Goal: Transaction & Acquisition: Purchase product/service

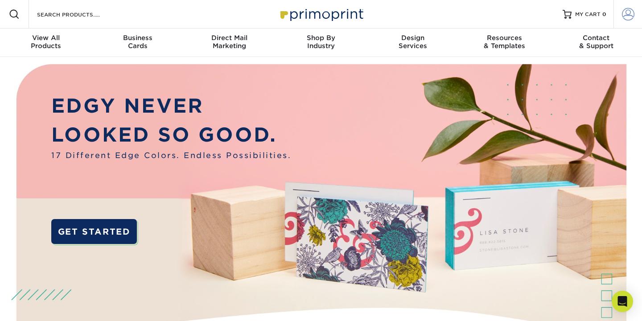
click at [625, 11] on span at bounding box center [628, 14] width 12 height 12
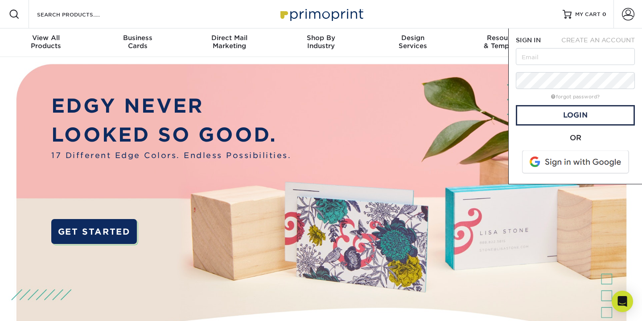
click at [574, 158] on span at bounding box center [576, 162] width 114 height 23
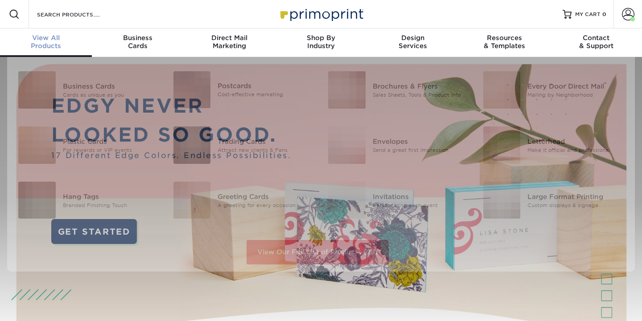
click at [49, 37] on span "View All" at bounding box center [46, 38] width 92 height 8
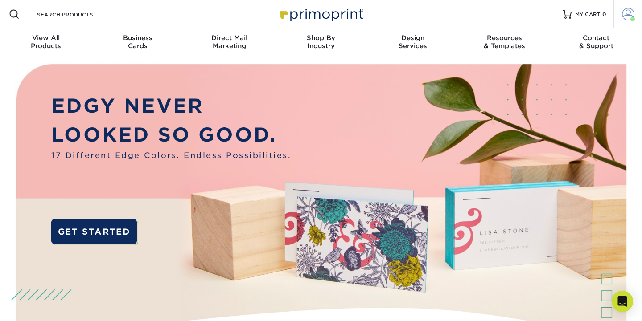
click at [621, 17] on link "Account" at bounding box center [627, 14] width 29 height 29
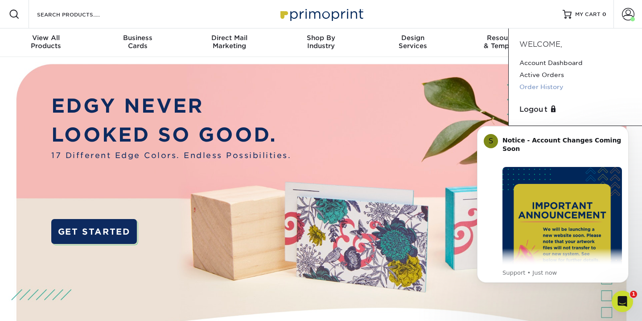
click at [549, 88] on link "Order History" at bounding box center [575, 87] width 112 height 12
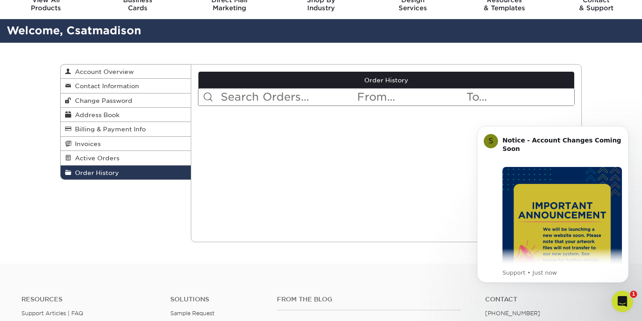
scroll to position [30, 0]
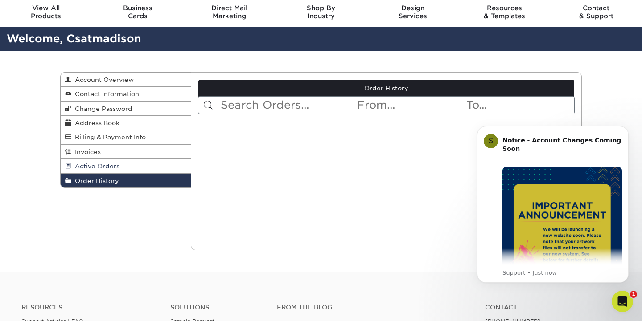
click at [125, 170] on link "Active Orders" at bounding box center [126, 166] width 130 height 14
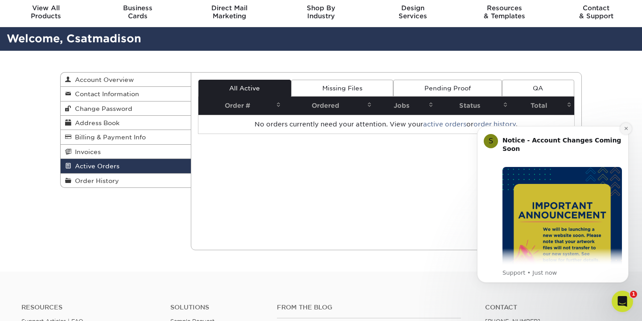
click at [628, 133] on button "Dismiss notification" at bounding box center [626, 129] width 12 height 12
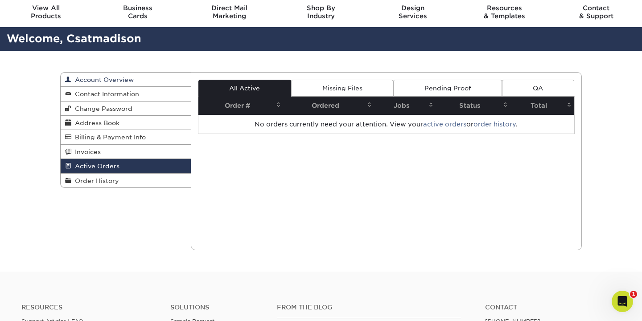
click at [111, 84] on link "Account Overview" at bounding box center [126, 80] width 130 height 14
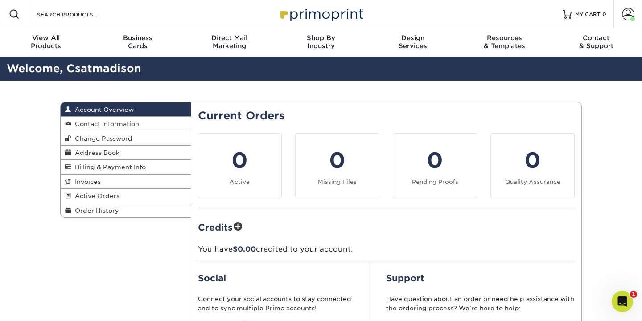
click at [48, 202] on div "Account Overview Account Overview Contact Information Change Password Address B…" at bounding box center [321, 254] width 642 height 347
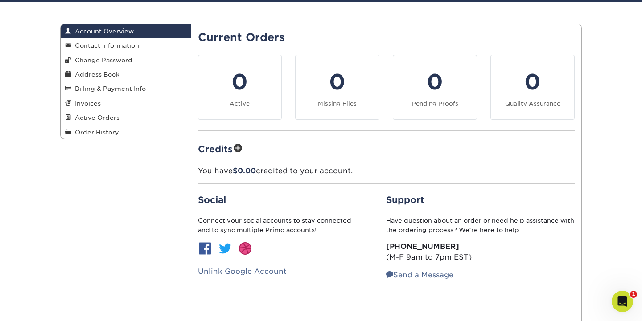
scroll to position [73, 0]
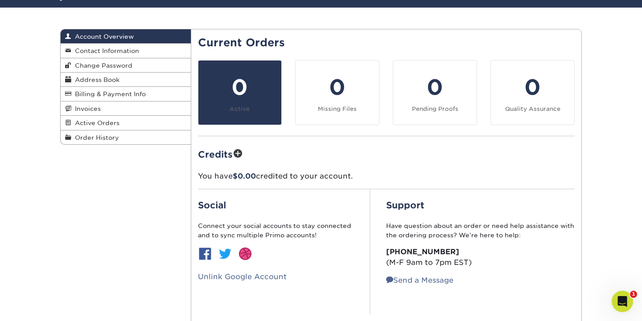
click at [253, 82] on div "0" at bounding box center [240, 87] width 73 height 32
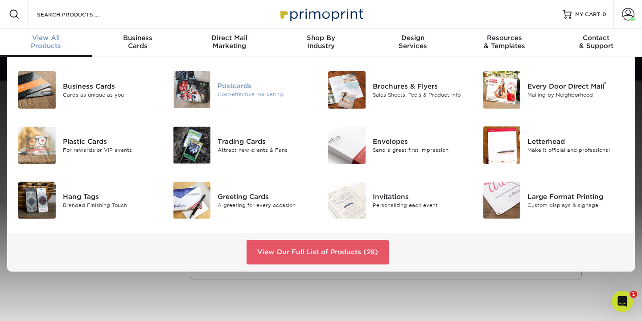
click at [243, 85] on div "Postcards" at bounding box center [266, 86] width 97 height 10
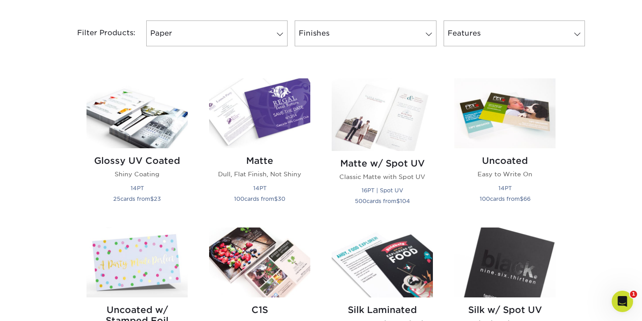
scroll to position [311, 0]
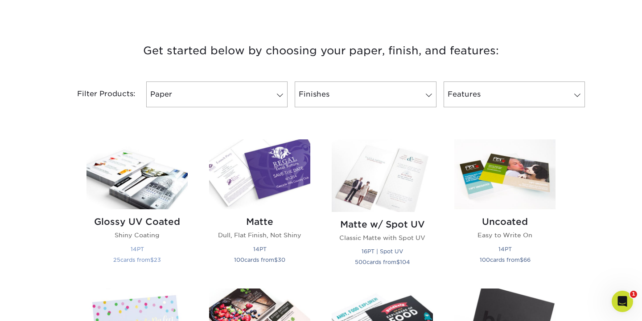
click at [159, 185] on img at bounding box center [136, 175] width 101 height 70
click at [271, 179] on img at bounding box center [259, 175] width 101 height 70
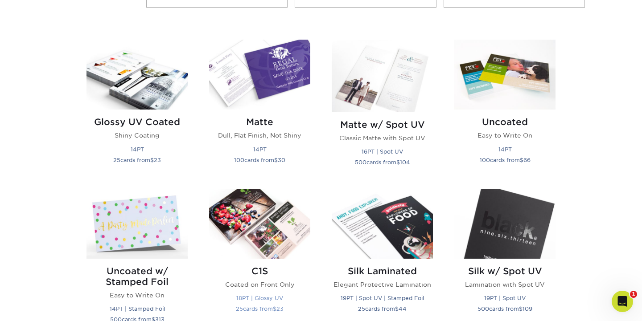
scroll to position [413, 0]
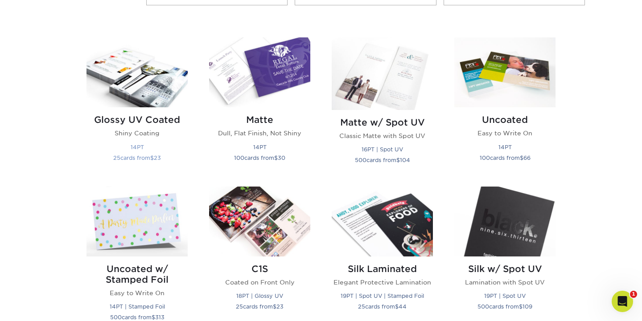
click at [145, 83] on img at bounding box center [136, 72] width 101 height 70
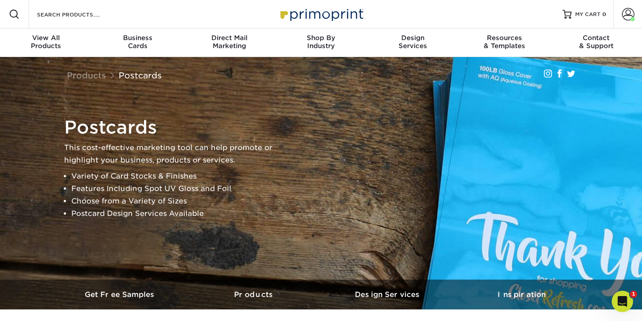
scroll to position [0, 0]
click at [625, 21] on link "Account" at bounding box center [627, 14] width 29 height 29
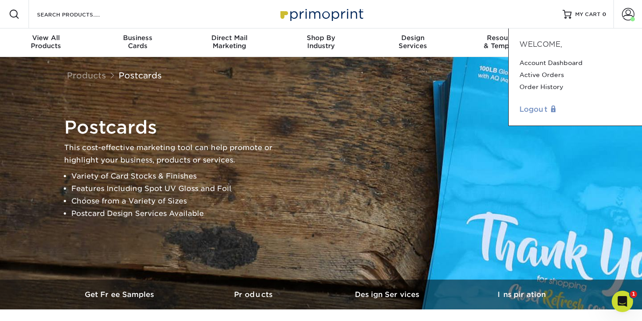
click at [536, 109] on link "Logout" at bounding box center [575, 109] width 112 height 11
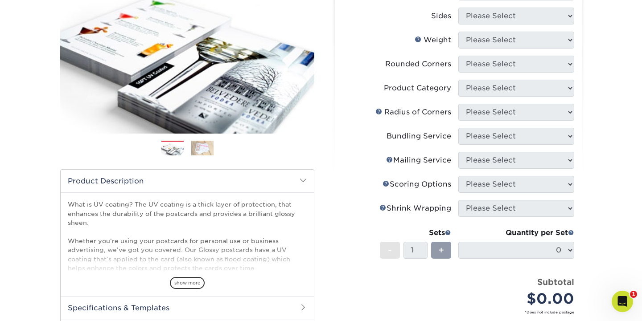
scroll to position [112, 0]
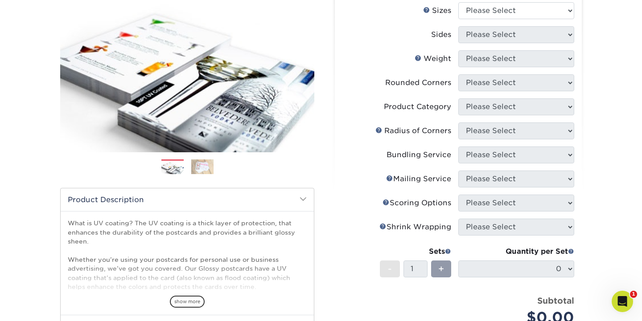
click at [207, 163] on img at bounding box center [202, 167] width 22 height 16
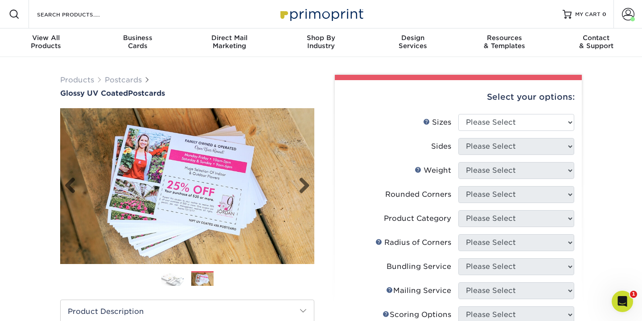
scroll to position [0, 0]
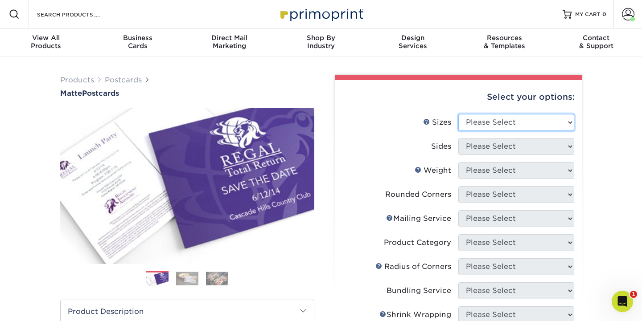
select select "4.25x5.50"
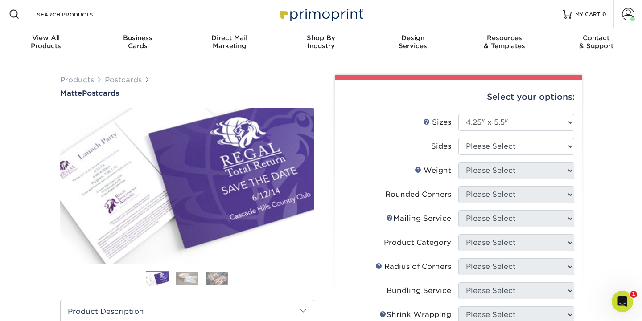
click at [515, 137] on li "Sizes Help Sizes Please Select 1.5" x 7" 2" x 4" 2" x 6" 2" x 7" 2" x 8" 2.12" …" at bounding box center [458, 126] width 232 height 24
select select "13abbda7-1d64-4f25-8bb2-c179b224825d"
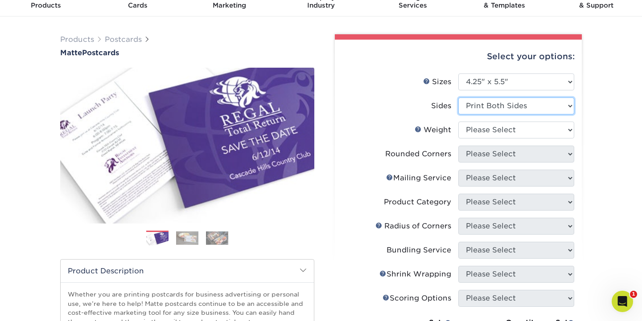
scroll to position [44, 0]
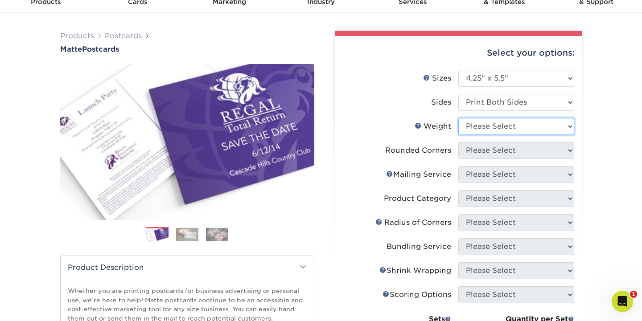
select select "16PT"
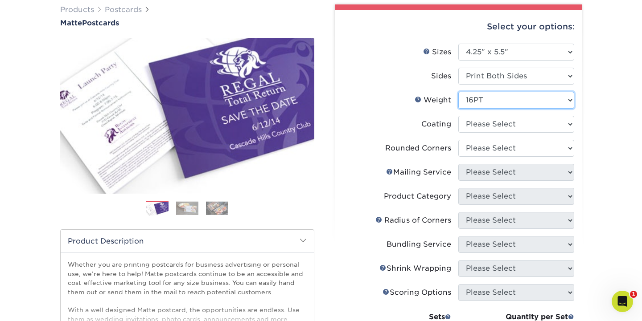
scroll to position [73, 0]
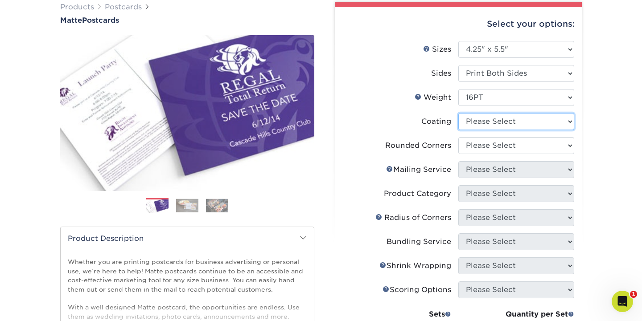
select select "121bb7b5-3b4d-429f-bd8d-bbf80e953313"
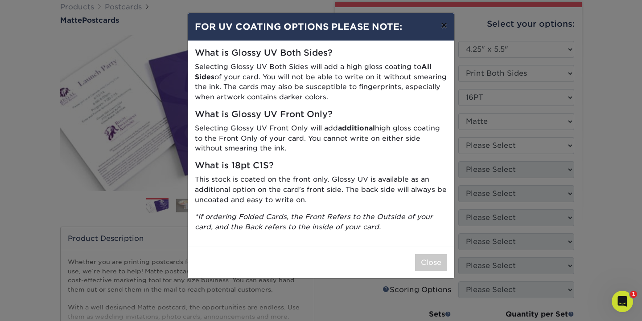
click at [444, 25] on button "×" at bounding box center [444, 25] width 21 height 25
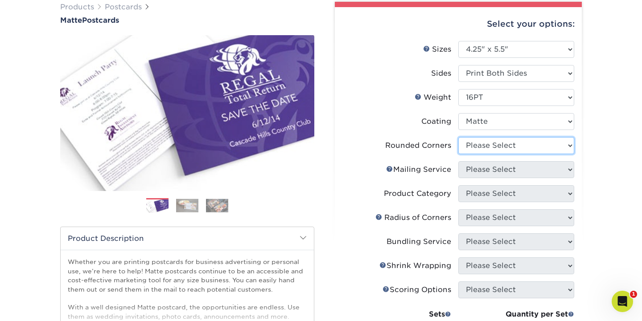
select select "0"
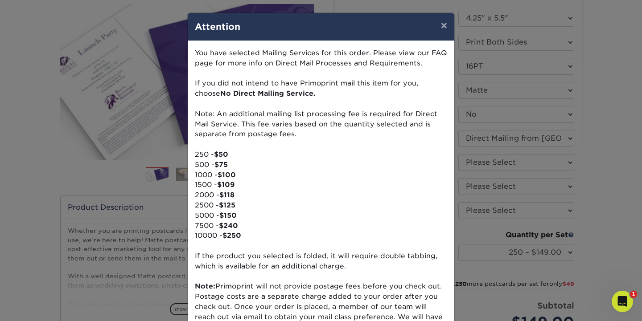
scroll to position [0, 0]
click at [446, 25] on button "×" at bounding box center [444, 25] width 21 height 25
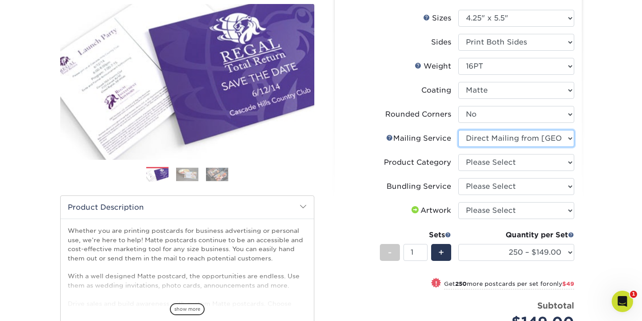
select select "3e5e9bdd-d78a-4c28-a41d-fe1407925ca6"
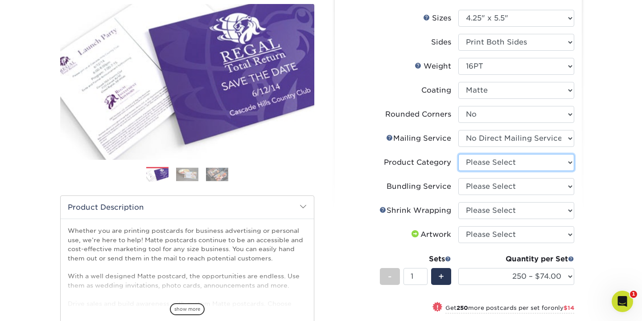
select select "9b7272e0-d6c8-4c3c-8e97-d3a1bcdab858"
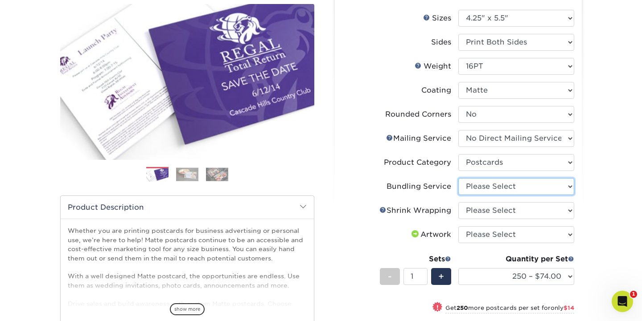
select select "e4577a52-3f44-4506-b5a0-d5ef86cef3d2"
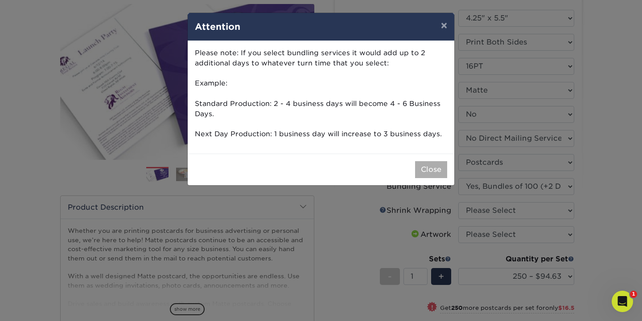
click at [440, 174] on button "Close" at bounding box center [431, 169] width 32 height 17
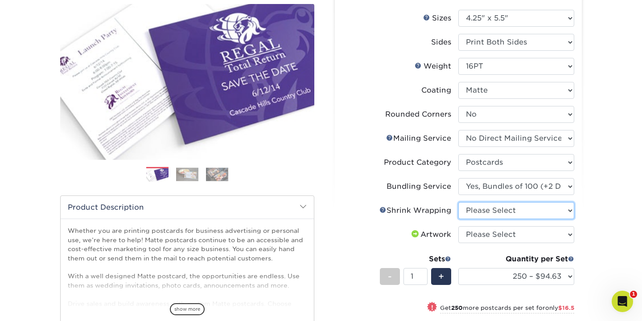
select select "c8749376-e7da-41d0-b3dc-647faf84d907"
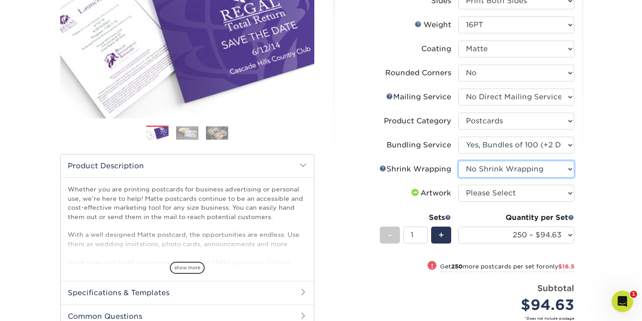
scroll to position [146, 0]
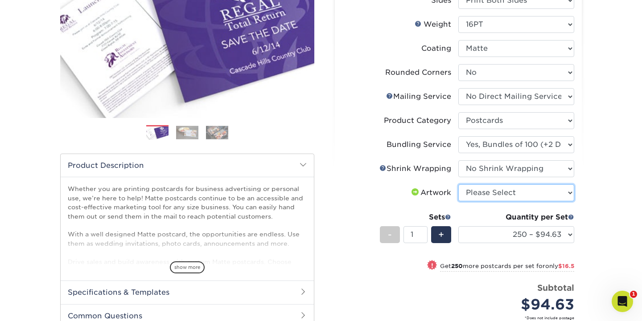
select select "upload"
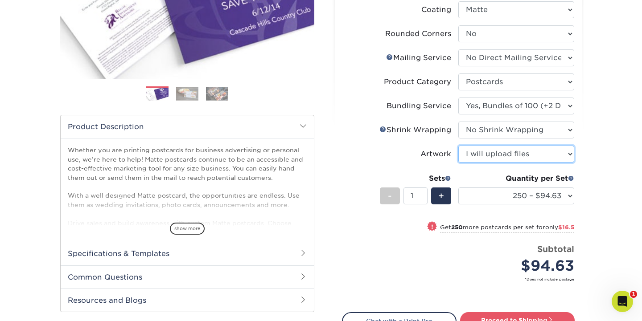
scroll to position [196, 0]
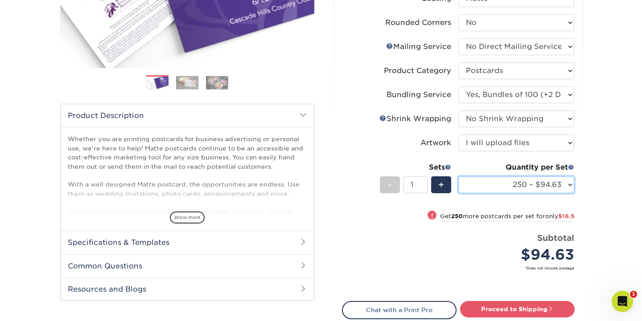
select select "500 – $111.13"
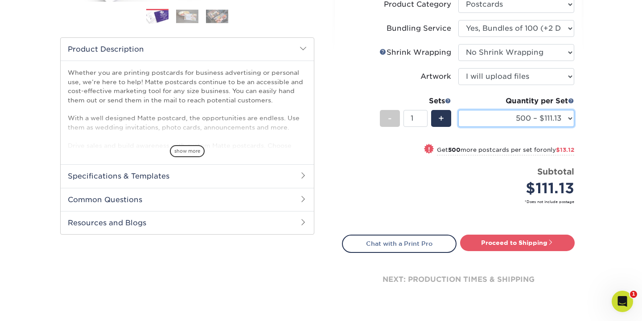
scroll to position [267, 0]
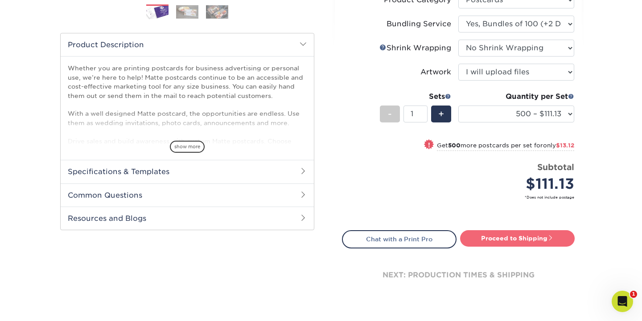
click at [511, 234] on link "Proceed to Shipping" at bounding box center [517, 238] width 115 height 16
type input "Set 1"
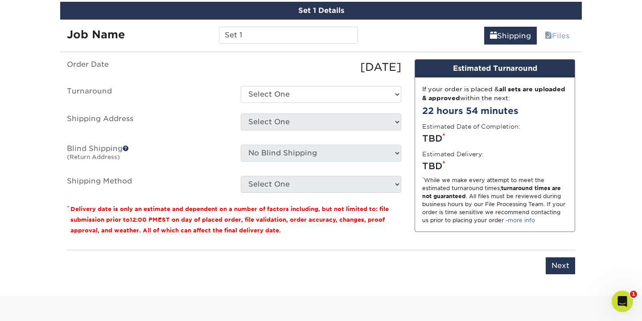
scroll to position [543, 0]
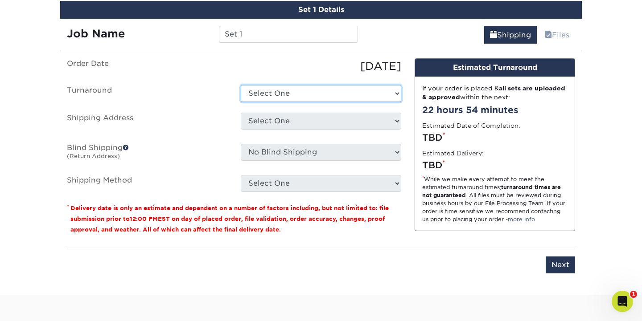
select select "7be4e84a-f1d8-4a39-9709-a3b8217f7359"
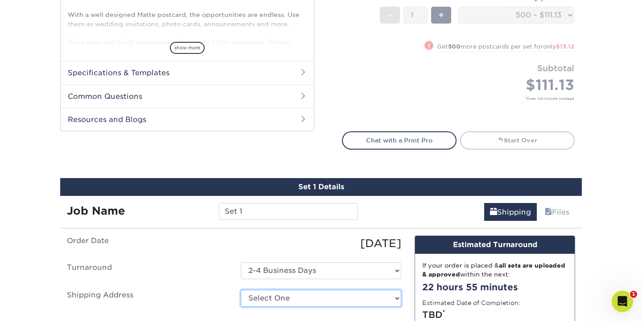
scroll to position [345, 0]
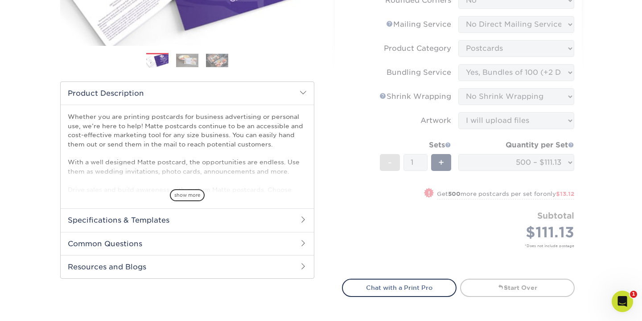
scroll to position [168, 0]
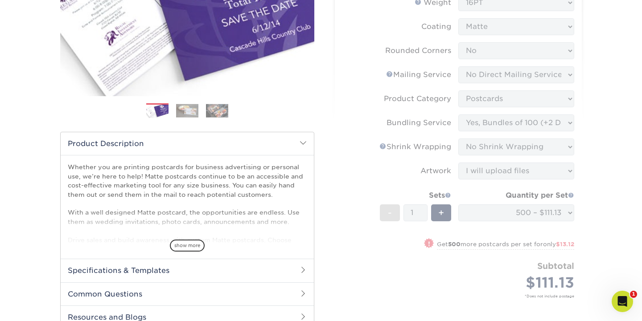
click at [404, 133] on form "Sizes Help Sizes Please Select 1.5" x 7" 2" x 4" 2" x 6" 2" x 7" 2" x 8" 2.12" …" at bounding box center [458, 132] width 233 height 373
click at [526, 194] on form "Sizes Help Sizes Please Select 1.5" x 7" 2" x 4" 2" x 6" 2" x 7" 2" x 8" 2.12" …" at bounding box center [458, 132] width 233 height 373
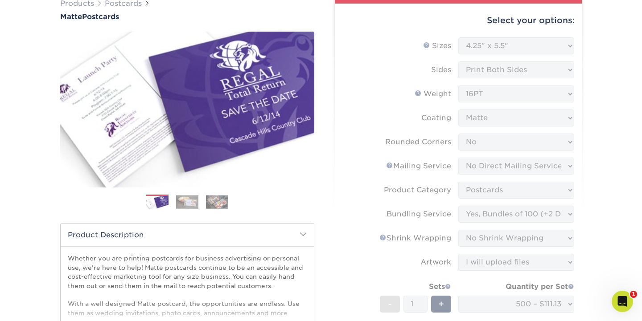
scroll to position [77, 0]
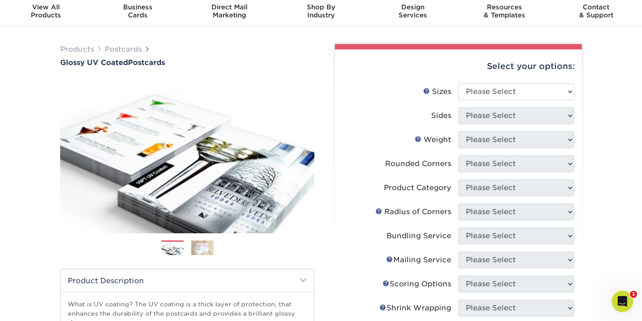
scroll to position [21, 0]
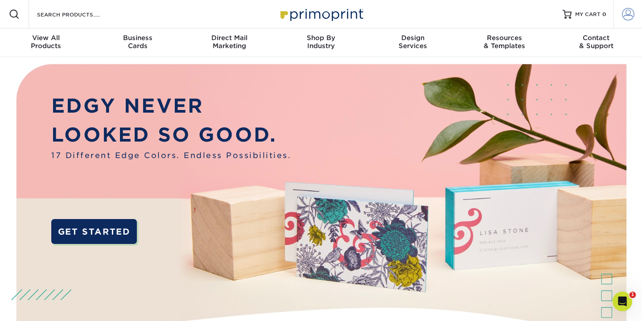
click at [626, 19] on span at bounding box center [628, 14] width 12 height 12
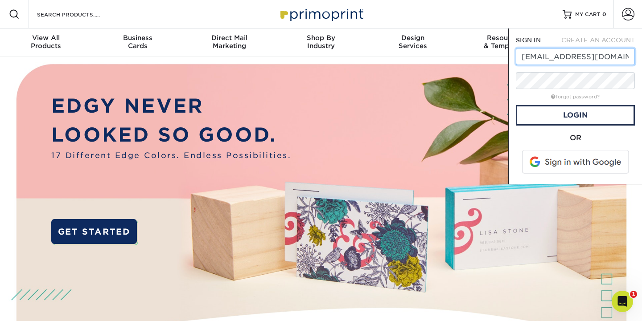
type input "[EMAIL_ADDRESS][DOMAIN_NAME]"
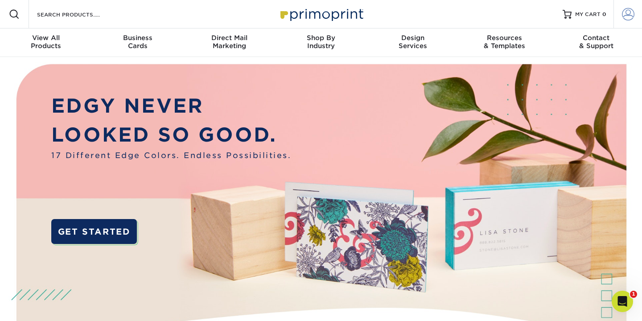
click at [625, 20] on span at bounding box center [628, 14] width 12 height 12
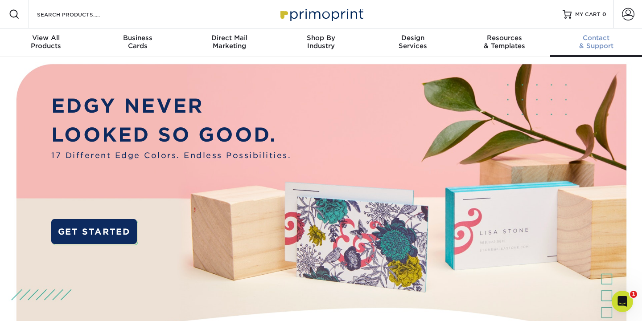
click at [625, 32] on link "Contact & Support" at bounding box center [596, 43] width 92 height 29
click at [626, 21] on link "Account" at bounding box center [627, 14] width 29 height 29
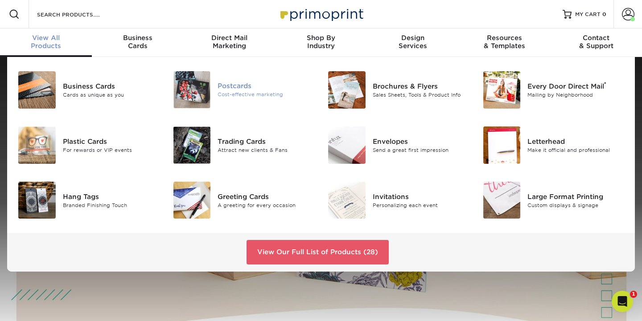
click at [218, 86] on div "Postcards Cost-effective marketing" at bounding box center [269, 89] width 103 height 37
